Goal: Transaction & Acquisition: Book appointment/travel/reservation

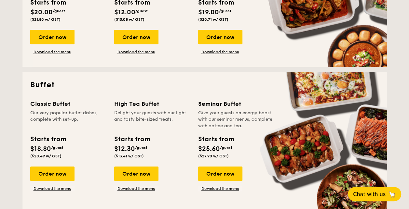
scroll to position [228, 0]
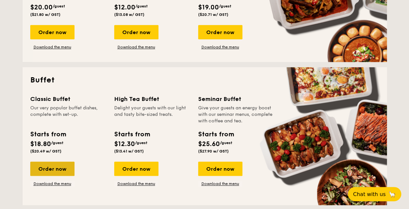
click at [60, 170] on div "Order now" at bounding box center [52, 169] width 44 height 14
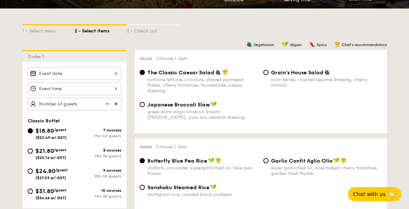
scroll to position [163, 0]
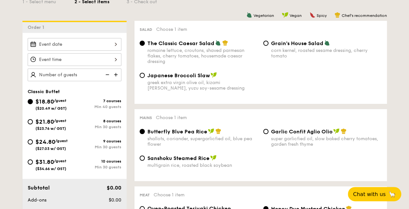
click at [75, 47] on div at bounding box center [75, 44] width 94 height 13
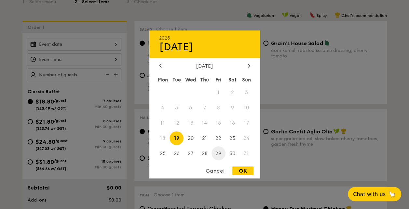
click at [219, 149] on span "29" at bounding box center [218, 154] width 14 height 14
click at [240, 167] on div "2025 Aug [DATE] Tue Wed Thu Fri Sat Sun 1 2 3 4 5 6 7 8 9 10 11 12 13 14 15 16 …" at bounding box center [204, 105] width 111 height 148
click at [240, 168] on div "OK" at bounding box center [242, 171] width 21 height 9
type input "[DATE]"
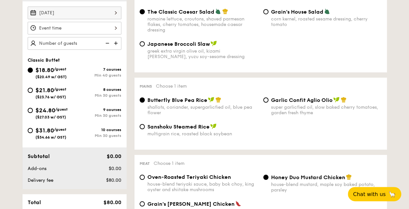
scroll to position [196, 0]
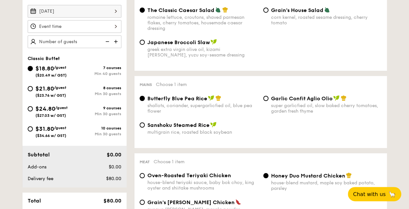
click at [78, 87] on div "8 courses" at bounding box center [97, 88] width 47 height 5
click at [33, 87] on input "$21.80 /guest ($23.76 w/ GST) 8 courses Min 30 guests" at bounding box center [30, 88] width 5 height 5
radio input "true"
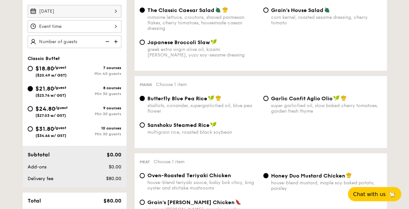
radio input "true"
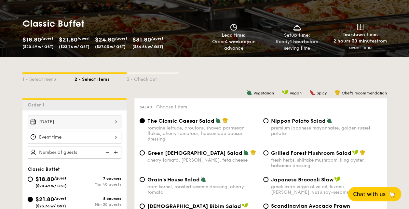
scroll to position [85, 0]
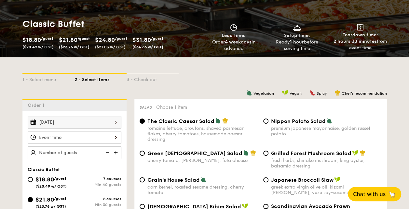
click at [54, 177] on span "$18.80" at bounding box center [44, 179] width 19 height 7
click at [33, 177] on input "$18.80 /guest ($20.49 w/ GST) 7 courses Min 40 guests" at bounding box center [30, 179] width 5 height 5
radio input "true"
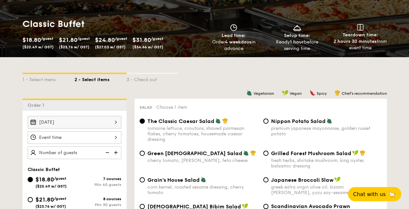
radio input "true"
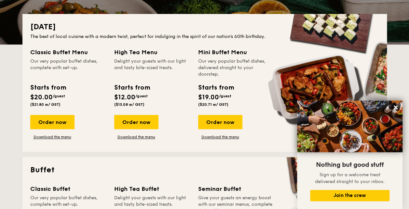
scroll to position [137, 0]
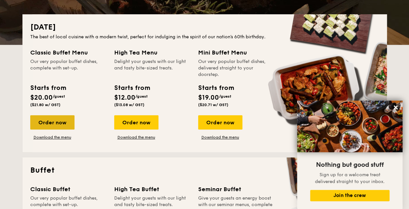
click at [60, 128] on div "Order now" at bounding box center [52, 122] width 44 height 14
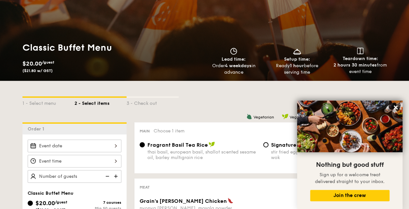
scroll to position [30, 0]
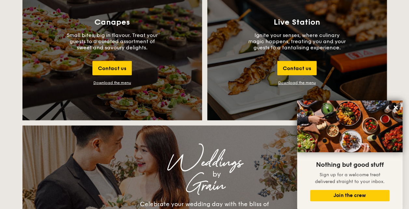
scroll to position [742, 0]
click at [124, 68] on div "Contact us" at bounding box center [111, 68] width 39 height 14
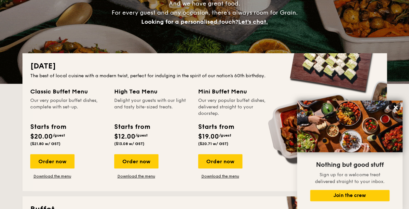
scroll to position [0, 0]
